Goal: Information Seeking & Learning: Learn about a topic

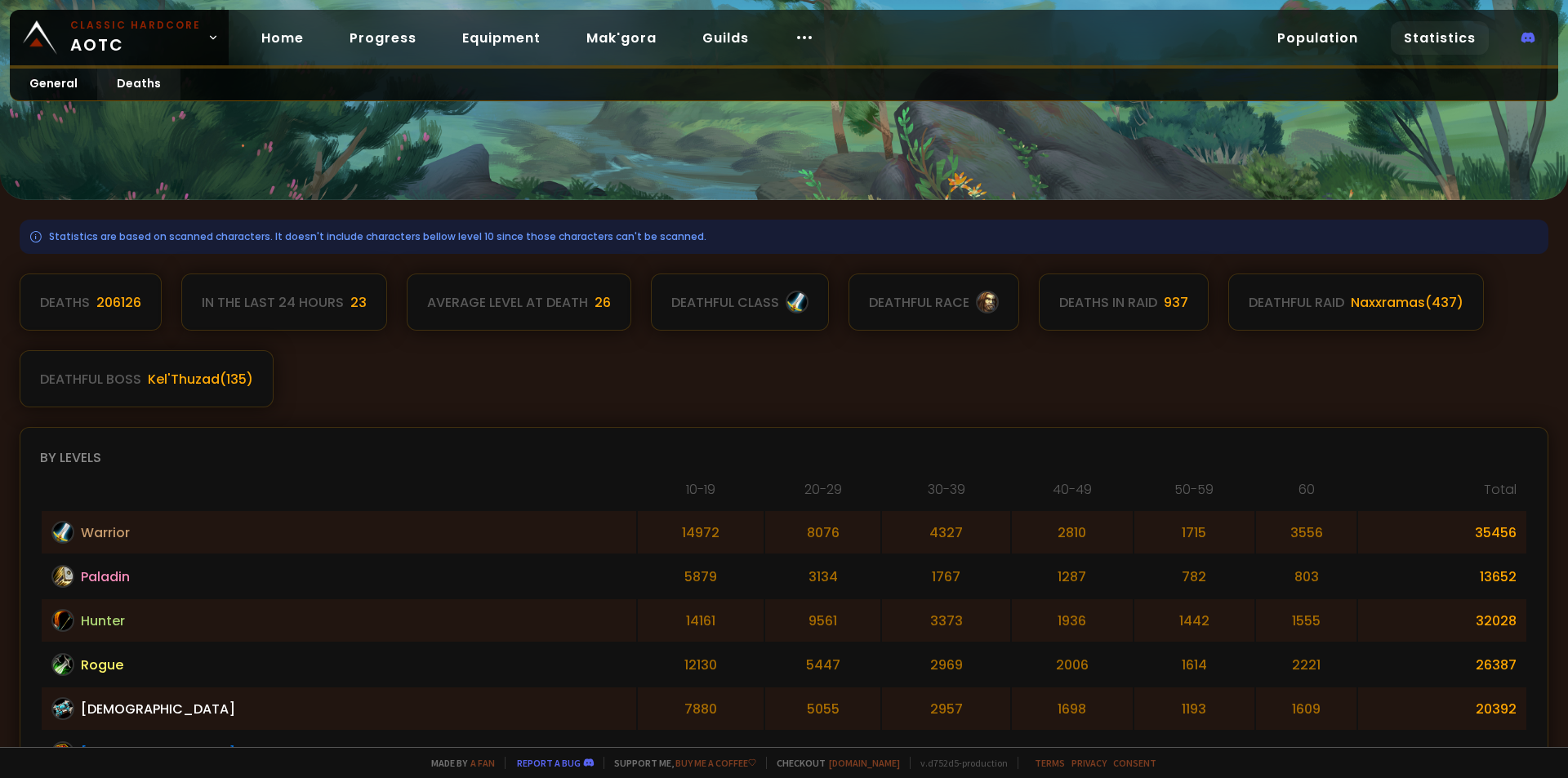
scroll to position [82, 0]
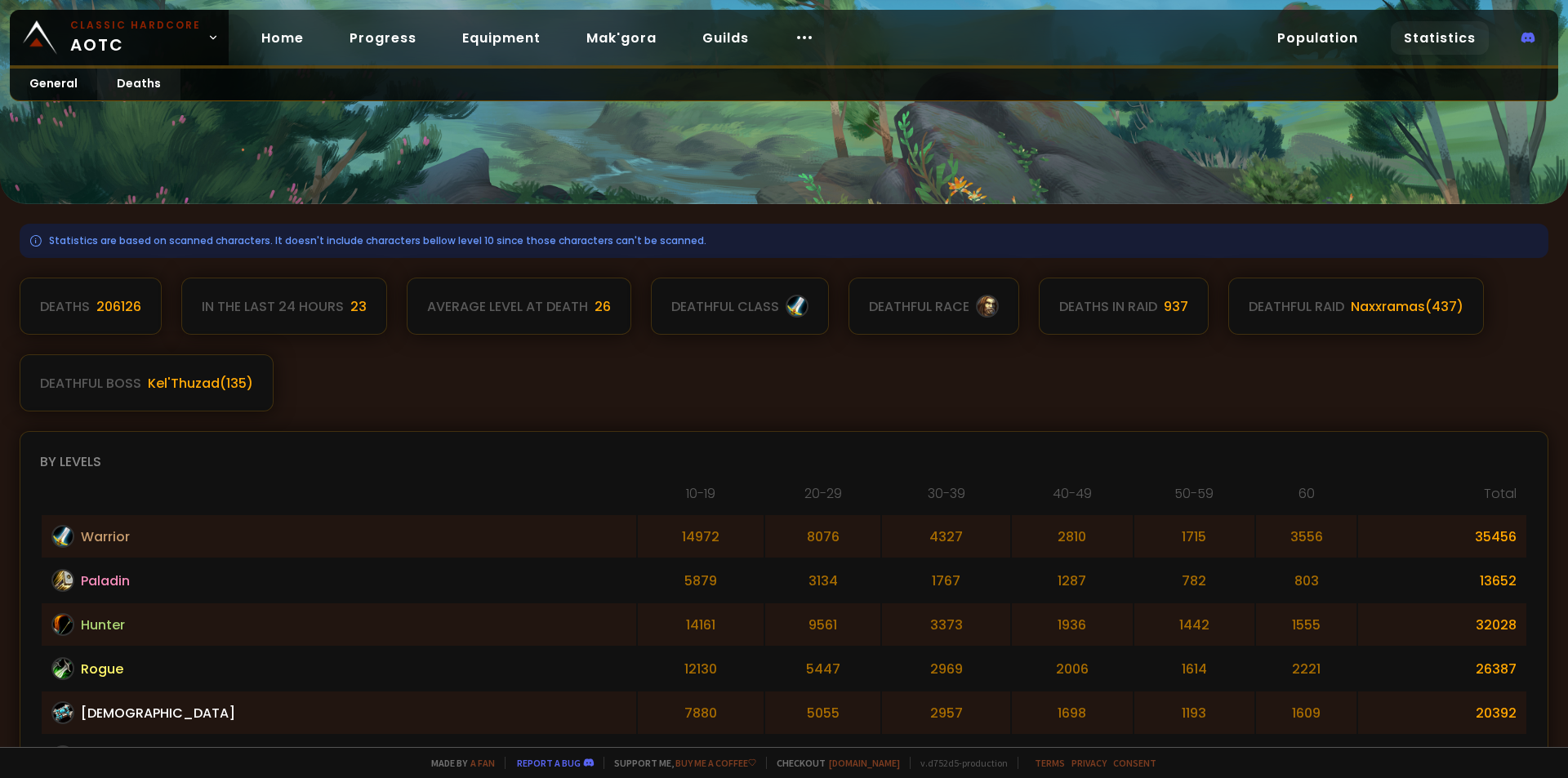
click at [327, 307] on div "In the last 24 hours" at bounding box center [272, 306] width 142 height 21
click at [459, 304] on div "Average level at death" at bounding box center [508, 306] width 161 height 21
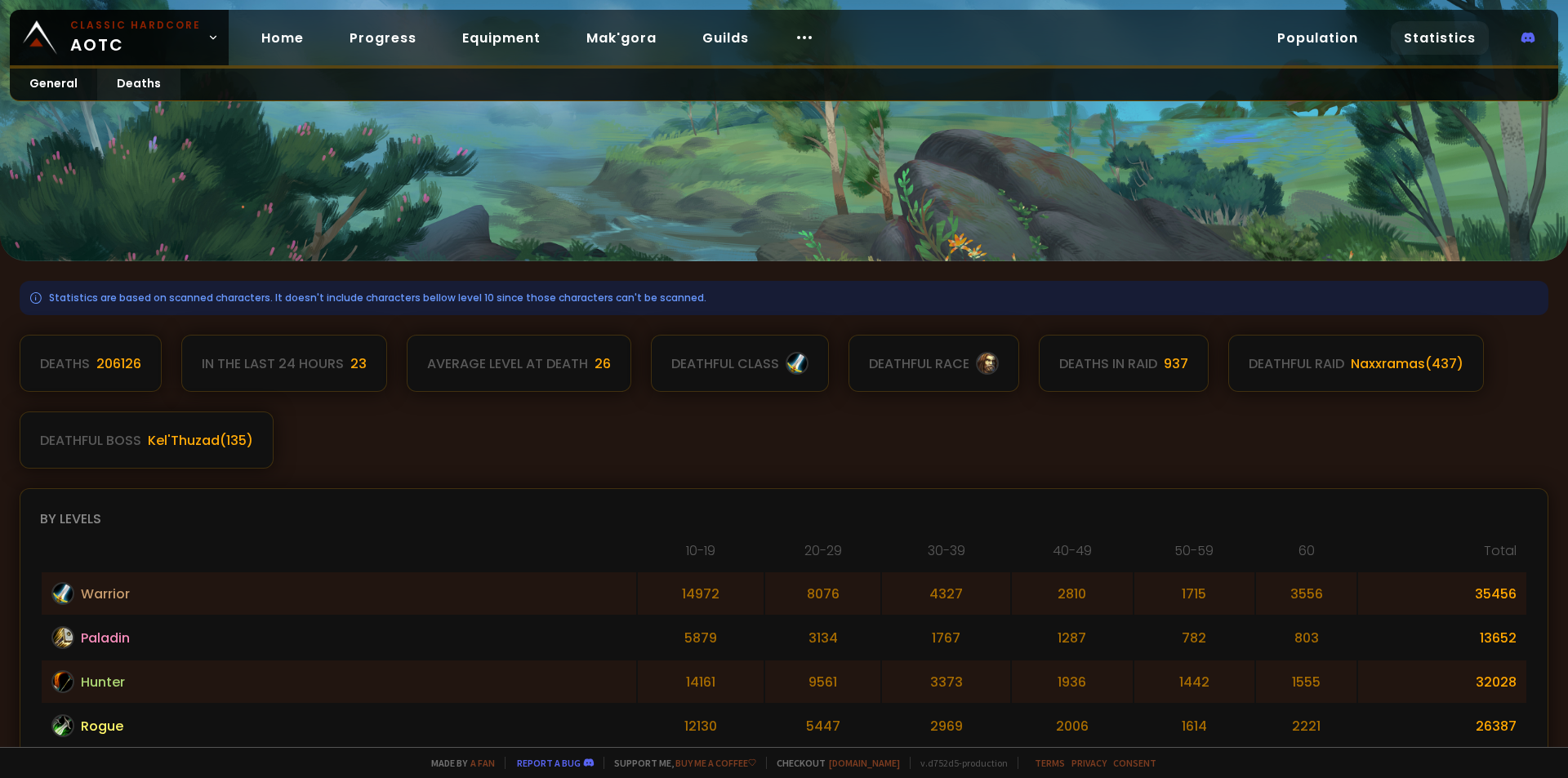
scroll to position [0, 0]
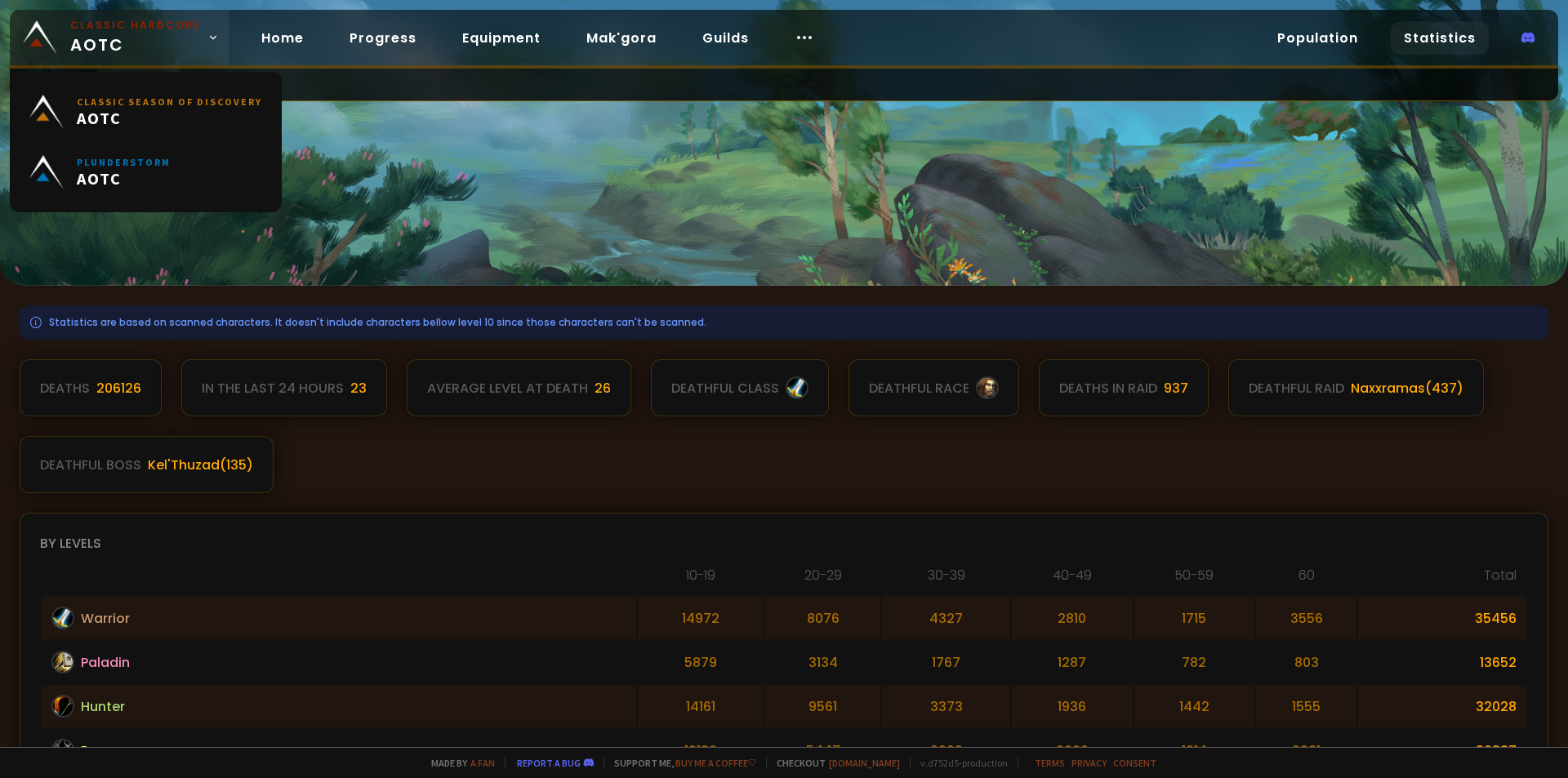
click at [210, 36] on icon at bounding box center [213, 37] width 6 height 3
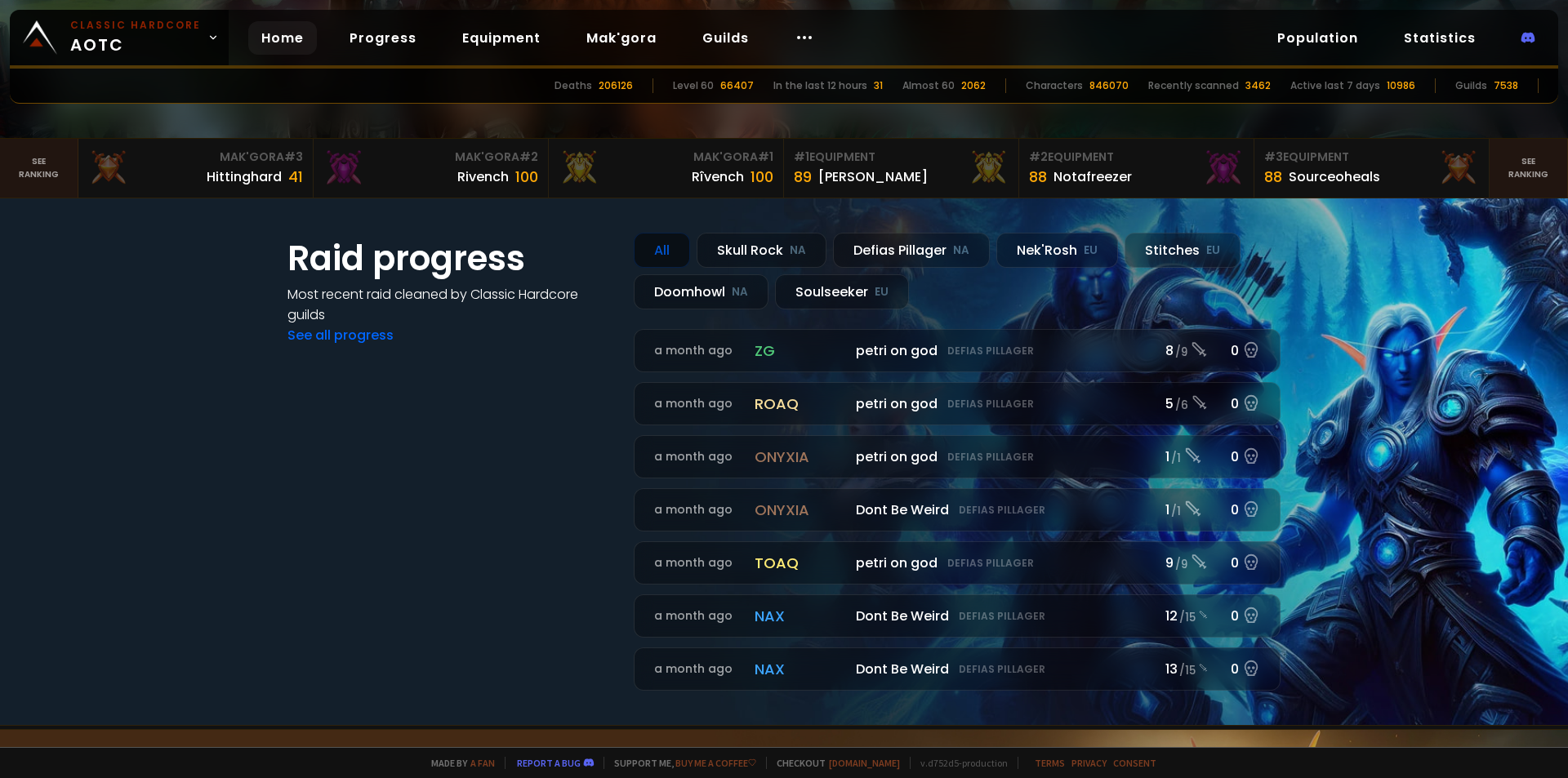
scroll to position [490, 0]
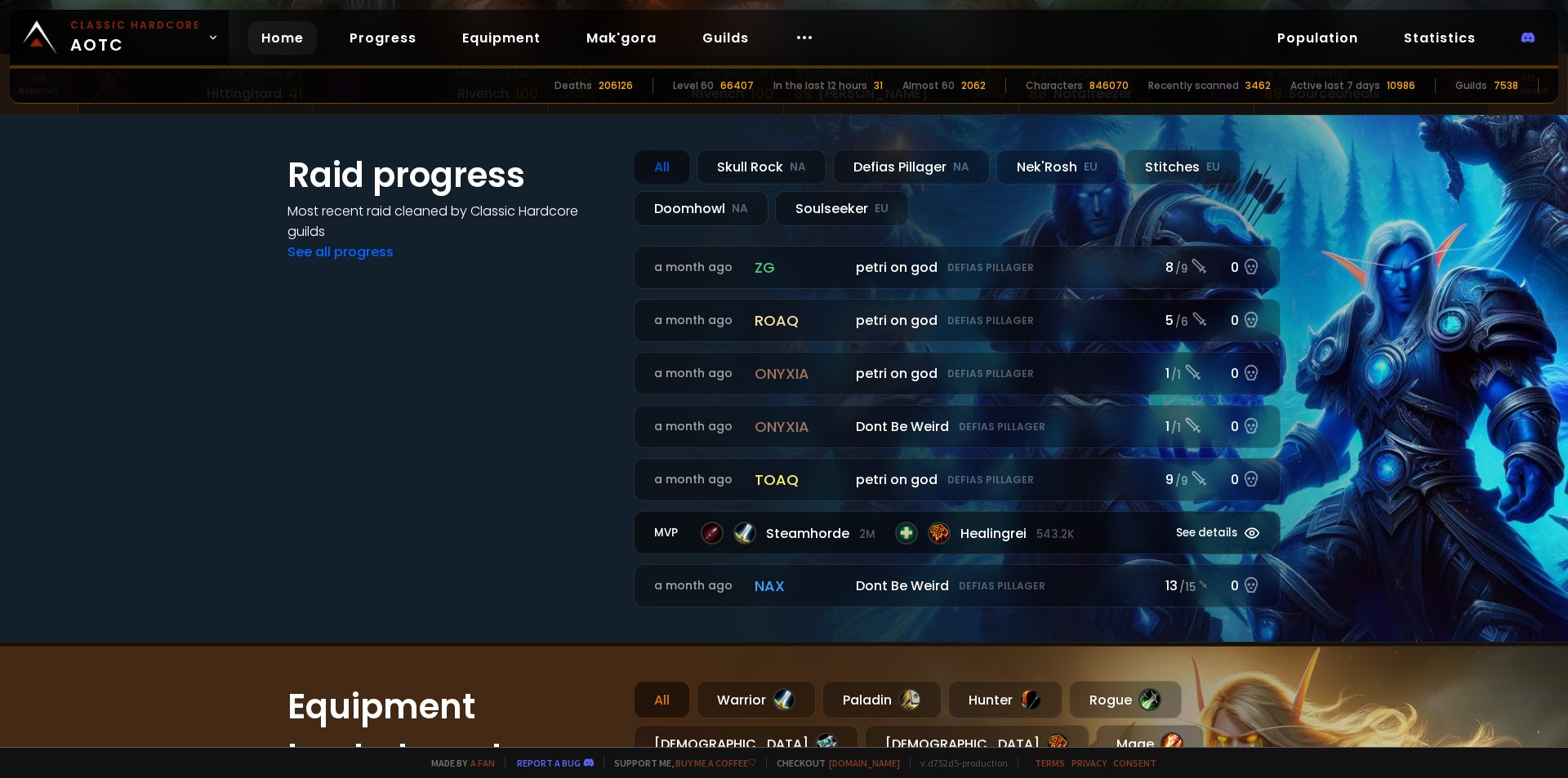
click at [840, 532] on span "Steamhorde 2m" at bounding box center [820, 533] width 109 height 21
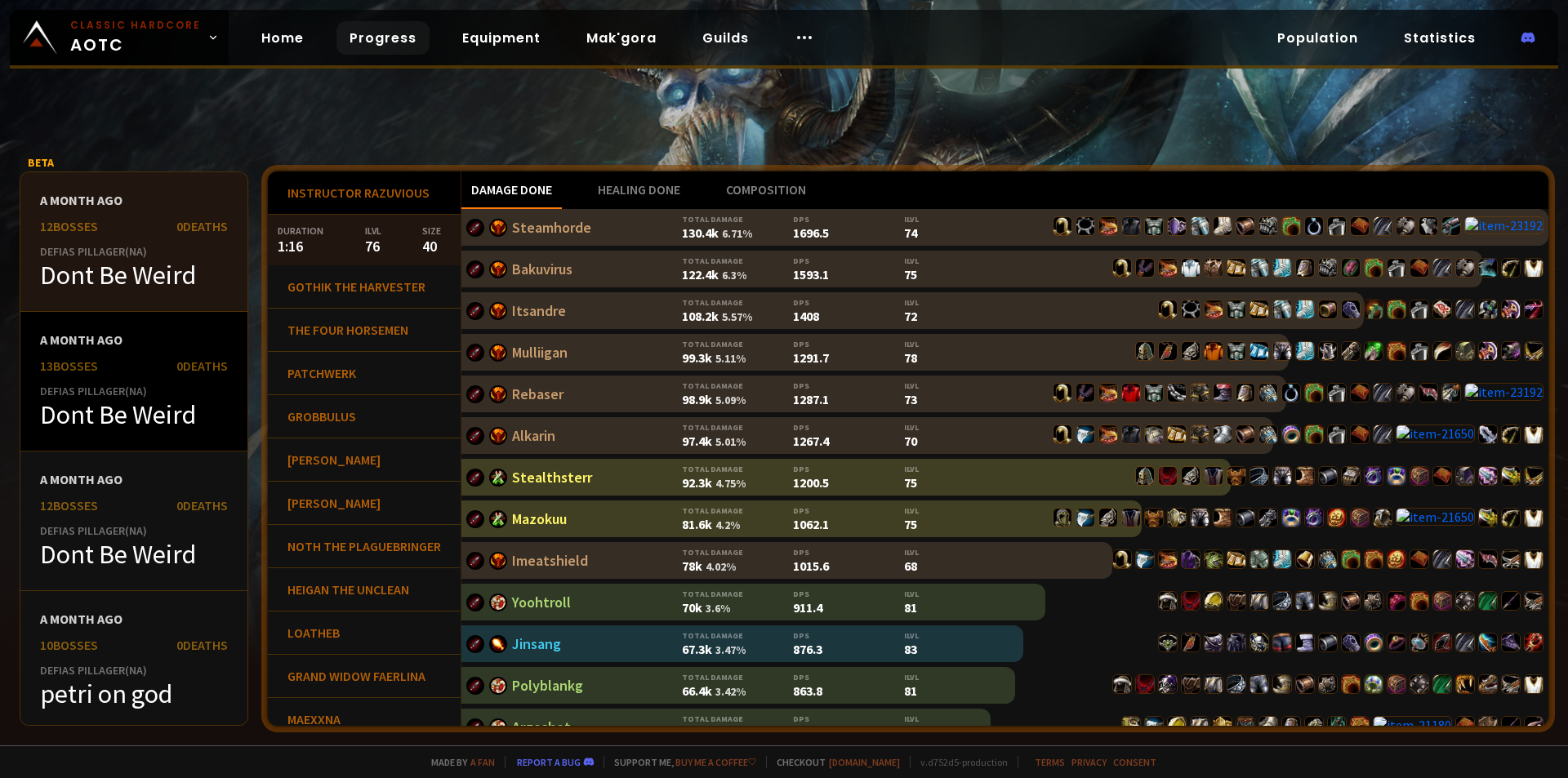
click at [124, 373] on div "13 bosses 0 Deaths" at bounding box center [134, 365] width 188 height 17
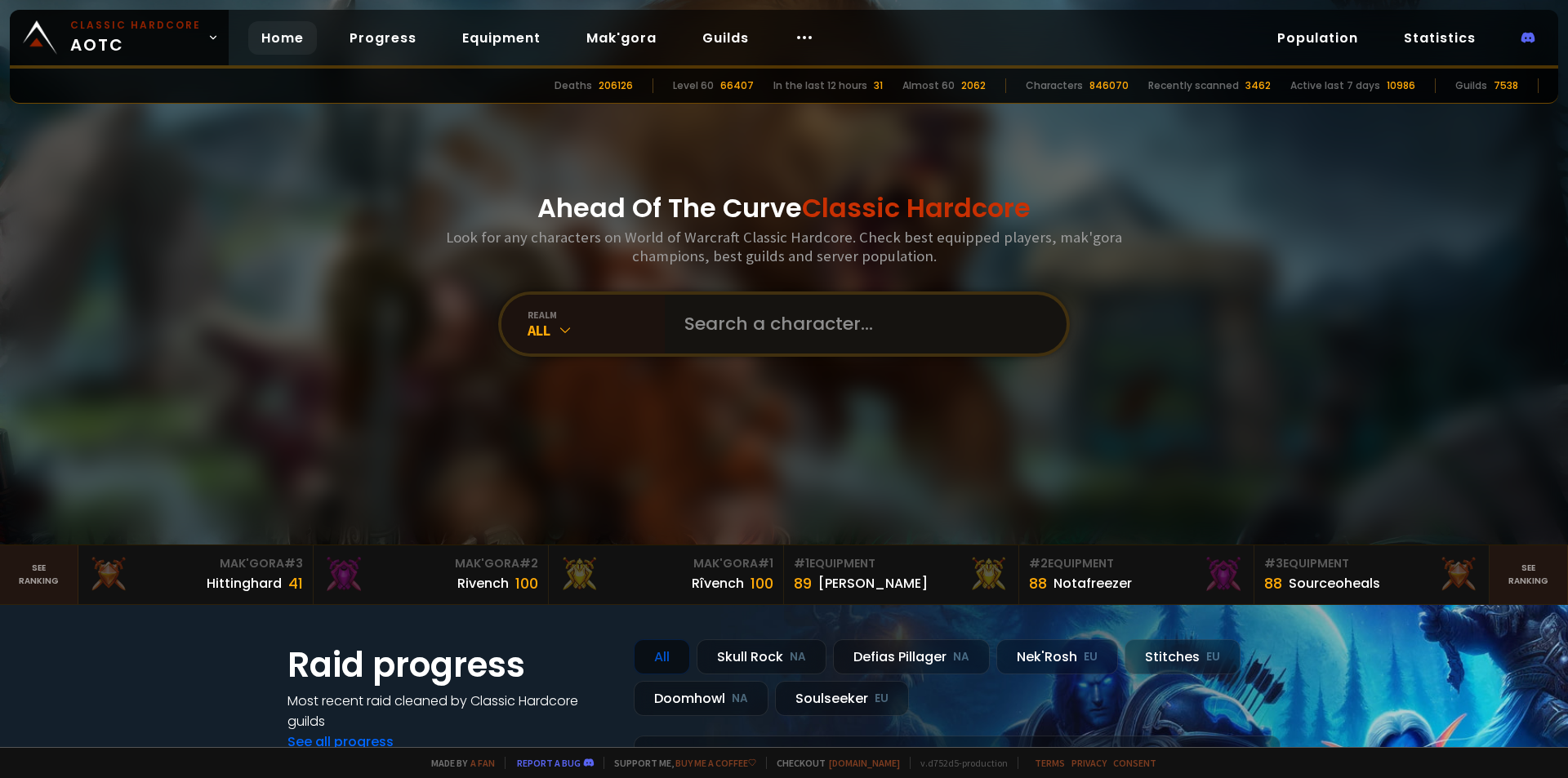
click at [746, 308] on input "text" at bounding box center [861, 324] width 372 height 59
click at [831, 326] on input "text" at bounding box center [861, 324] width 372 height 59
click at [560, 323] on icon at bounding box center [565, 330] width 17 height 17
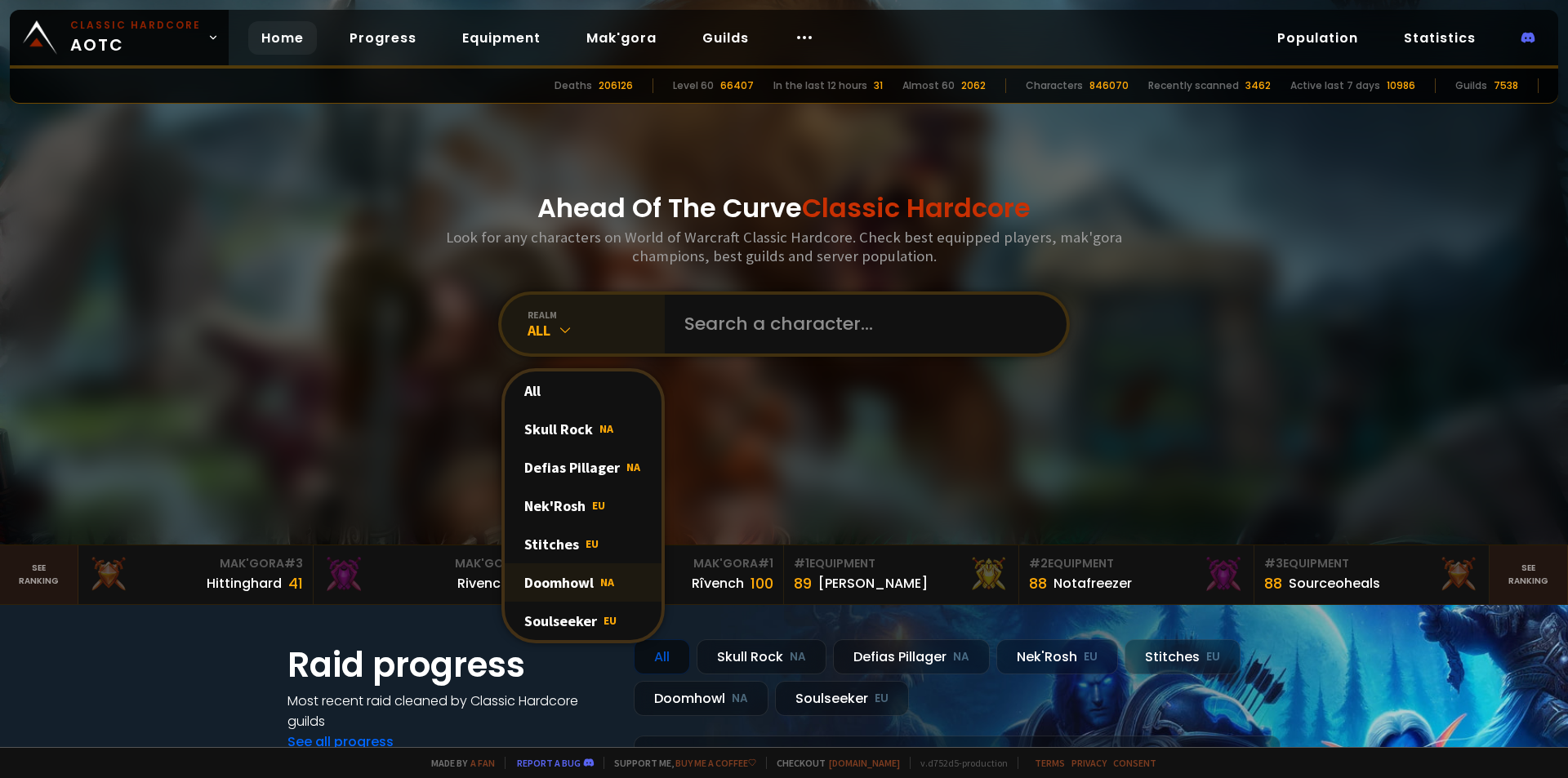
click at [569, 587] on div "Doomhowl NA" at bounding box center [584, 583] width 157 height 38
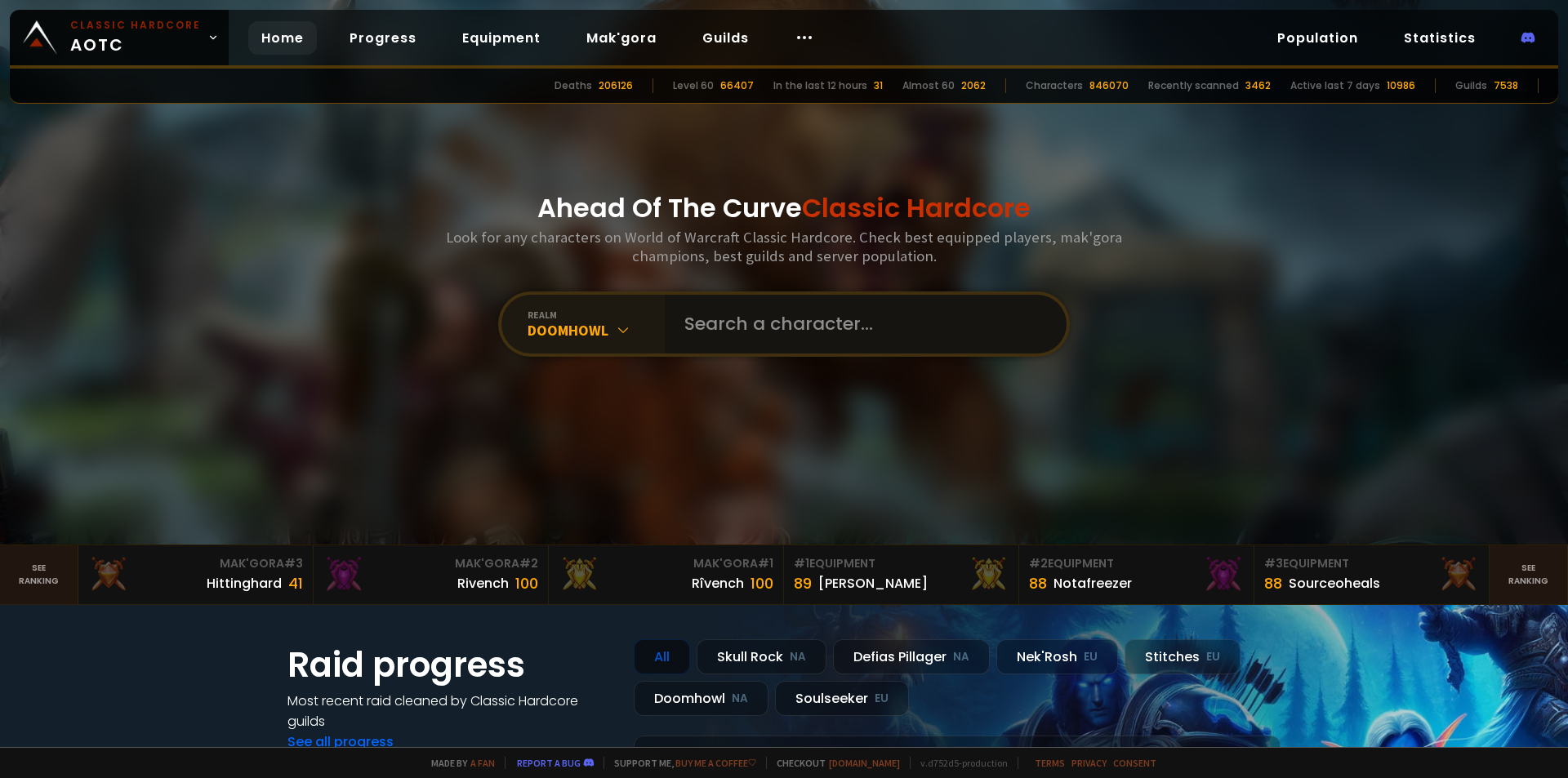
click at [803, 330] on input "text" at bounding box center [861, 324] width 372 height 59
click at [797, 326] on input "text" at bounding box center [861, 324] width 372 height 59
click at [1279, 345] on div at bounding box center [784, 272] width 1568 height 544
click at [835, 586] on div "[PERSON_NAME]" at bounding box center [872, 584] width 109 height 21
click at [1106, 573] on div "88 Notafreezer" at bounding box center [1080, 584] width 103 height 22
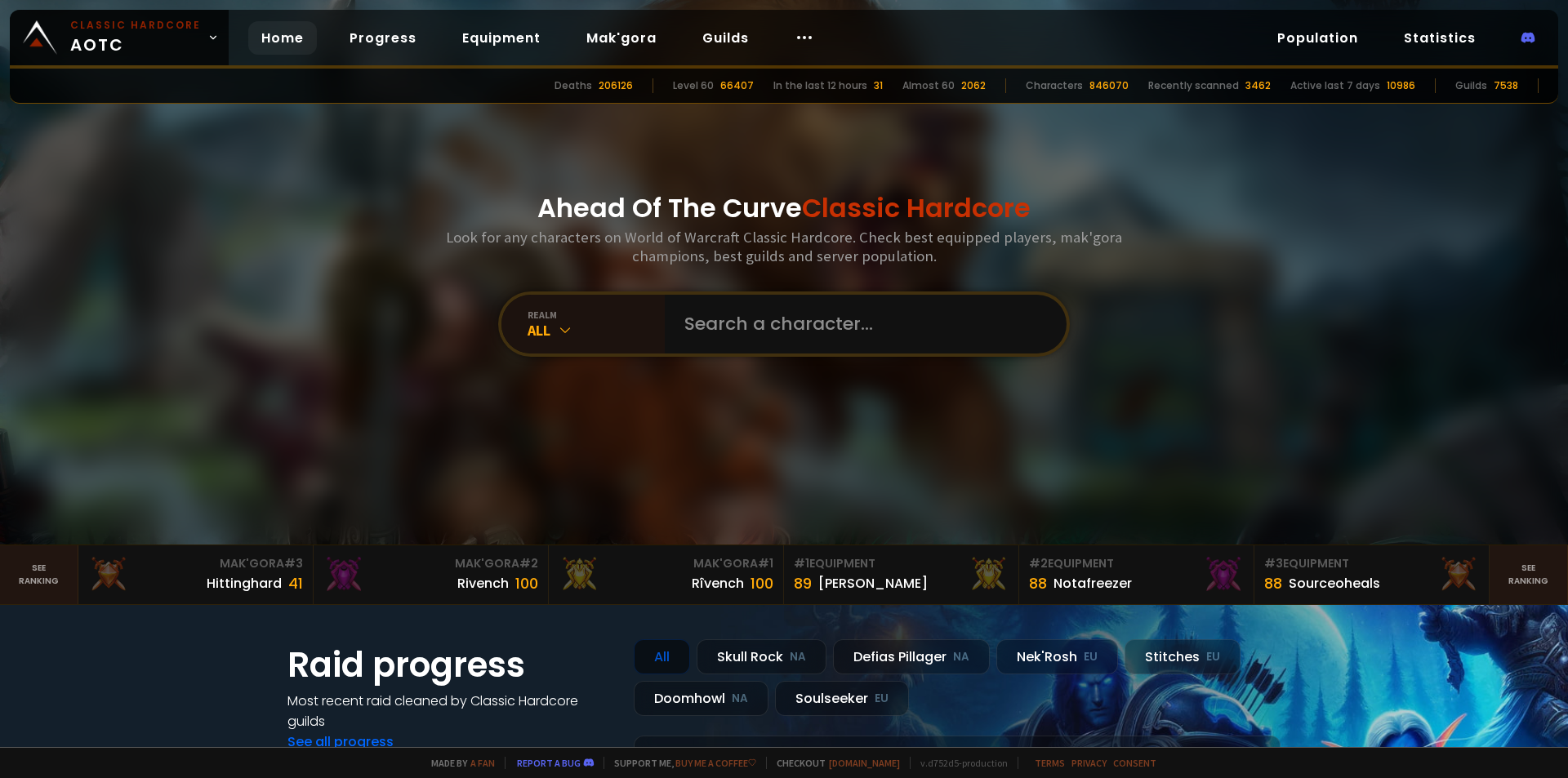
click at [1111, 81] on div "846070" at bounding box center [1109, 85] width 39 height 15
click at [622, 36] on link "Mak'gora" at bounding box center [622, 38] width 96 height 33
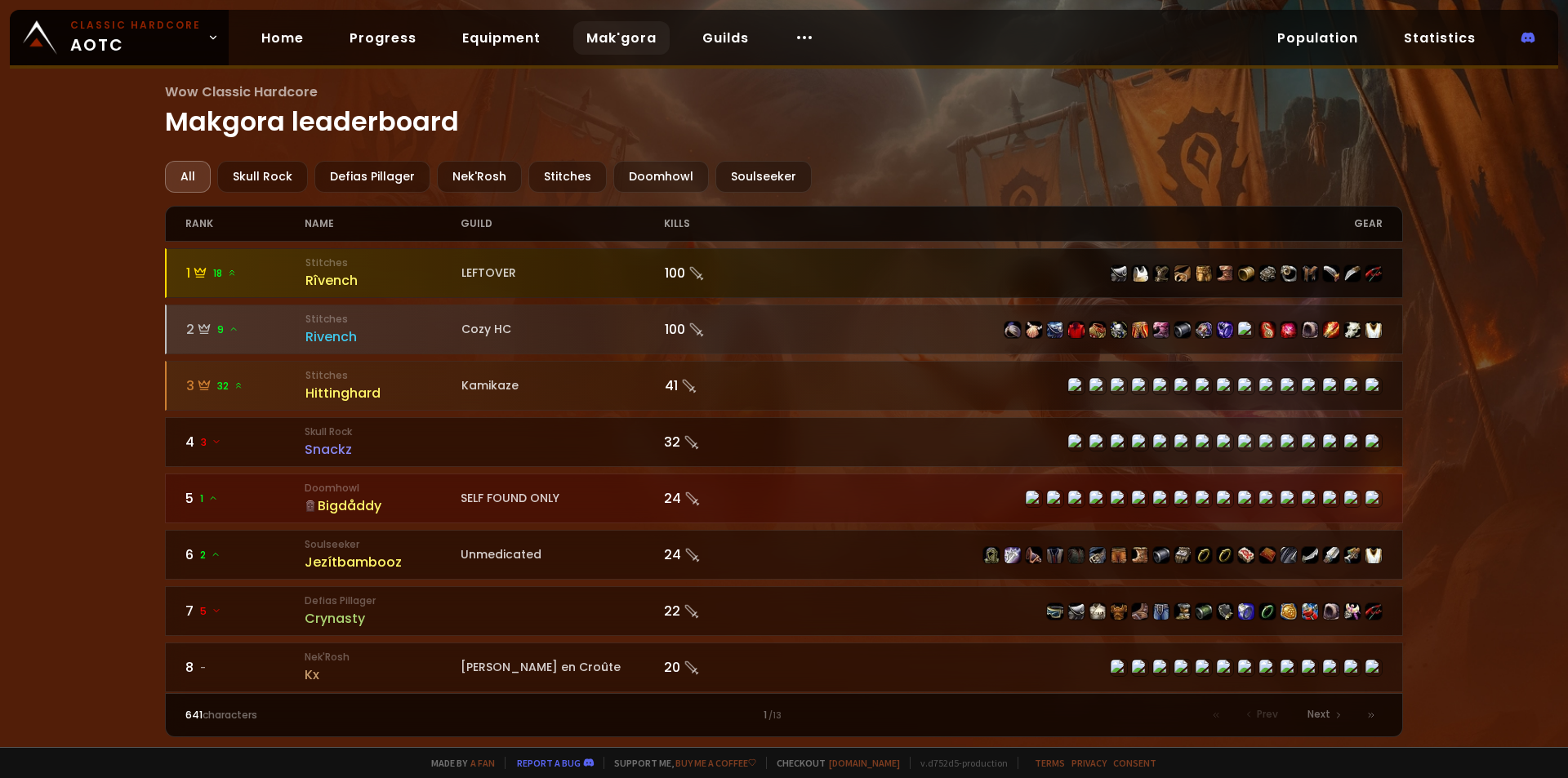
click at [689, 270] on icon at bounding box center [697, 273] width 17 height 17
